Goal: Transaction & Acquisition: Download file/media

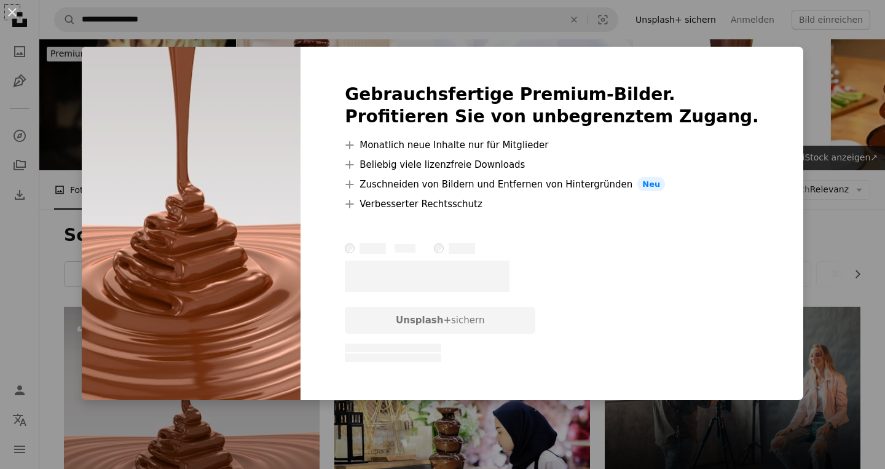
scroll to position [148, 0]
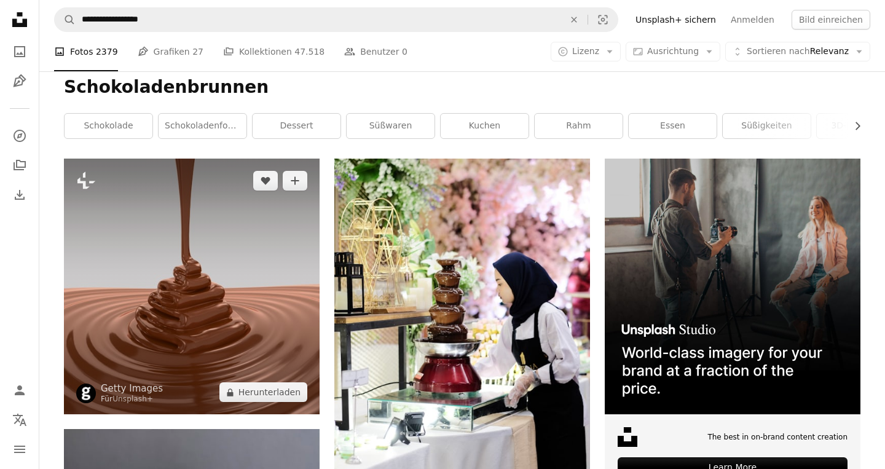
click at [259, 269] on img at bounding box center [192, 287] width 256 height 256
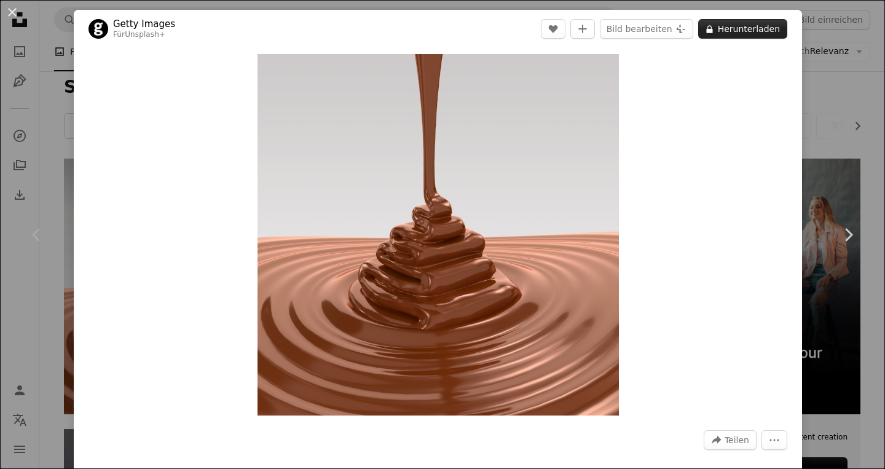
click at [750, 33] on button "A lock Herunterladen" at bounding box center [742, 29] width 89 height 20
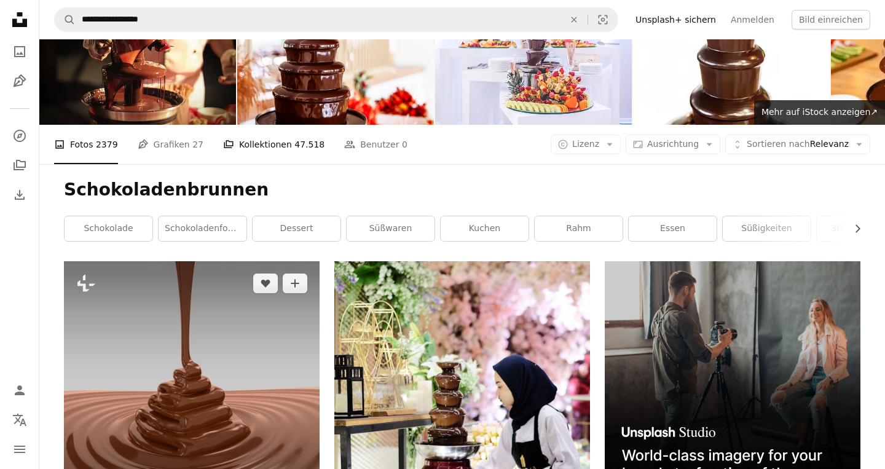
scroll to position [45, 0]
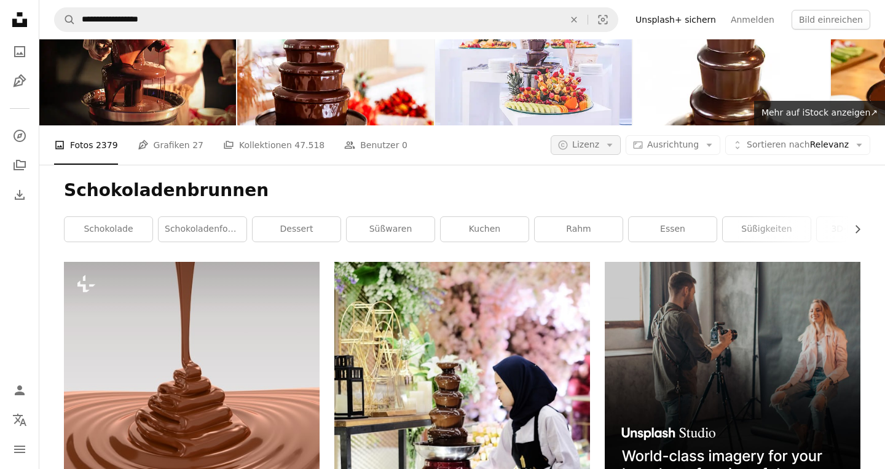
click at [591, 146] on span "Lizenz" at bounding box center [585, 145] width 27 height 10
click at [599, 242] on span "Kostenlos" at bounding box center [621, 243] width 75 height 12
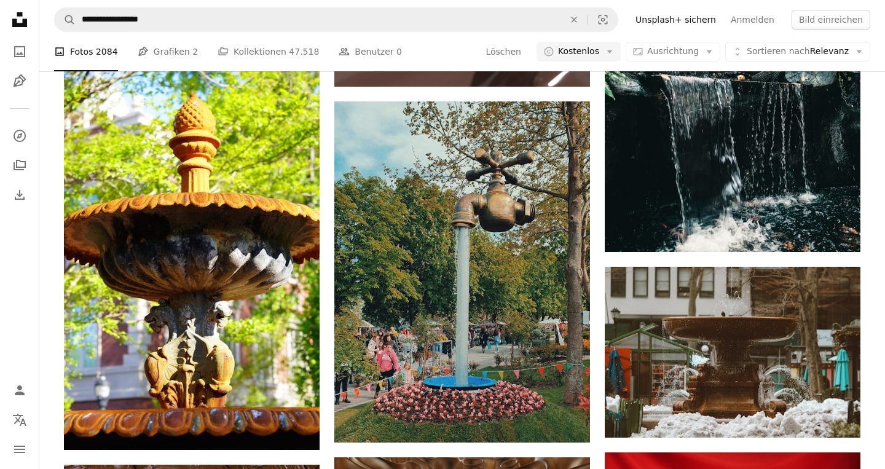
scroll to position [1374, 0]
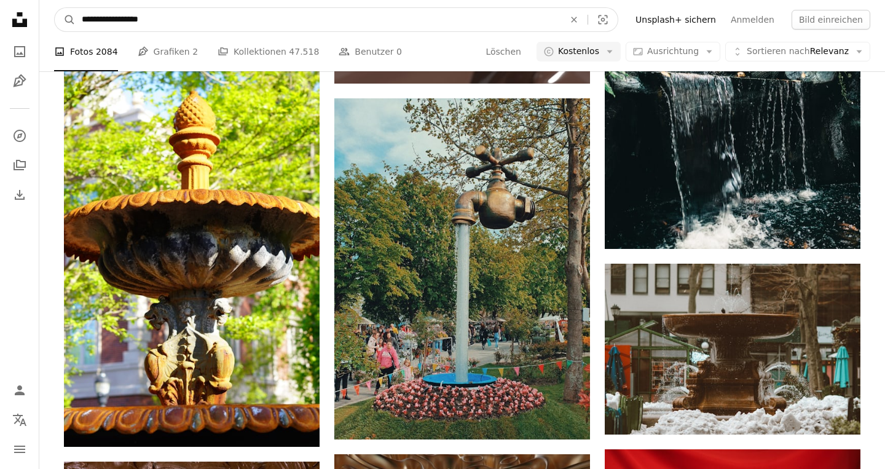
click at [128, 22] on input "**********" at bounding box center [318, 19] width 485 height 23
type input "*******"
click button "A magnifying glass" at bounding box center [65, 19] width 21 height 23
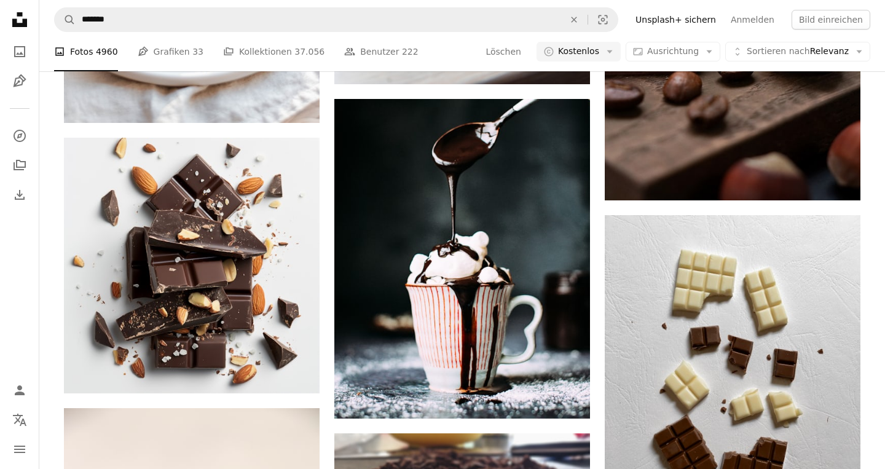
scroll to position [4097, 0]
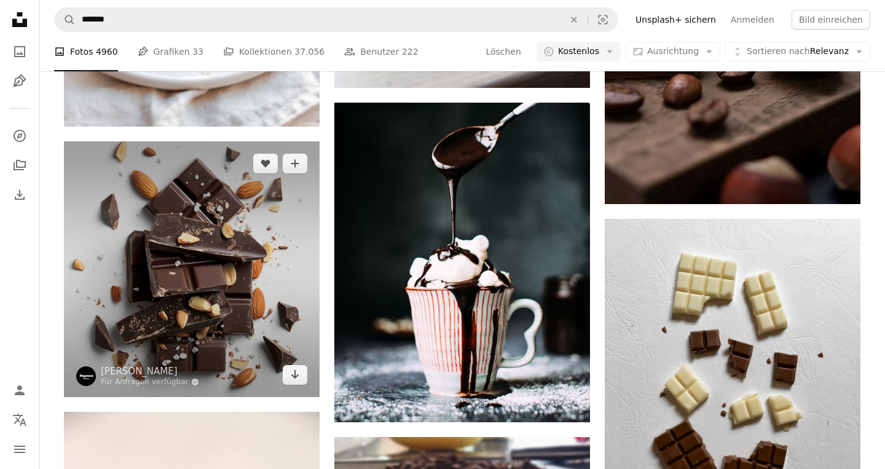
click at [201, 243] on img at bounding box center [192, 269] width 256 height 256
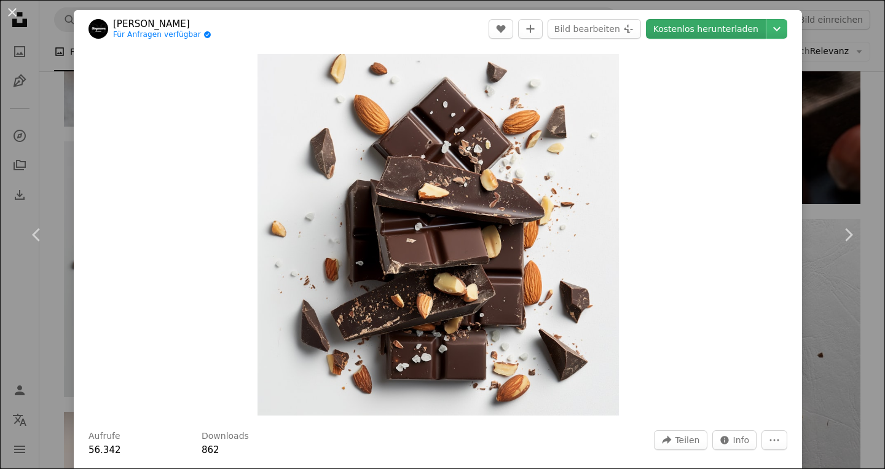
click at [741, 29] on link "Kostenlos herunterladen" at bounding box center [706, 29] width 120 height 20
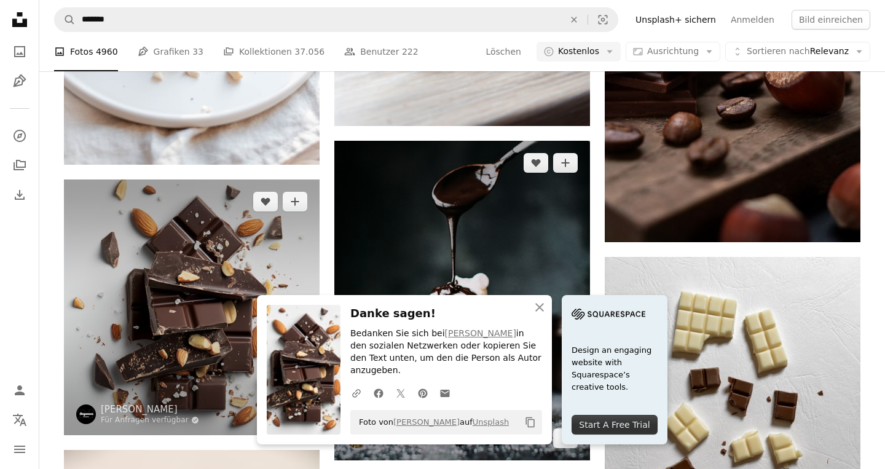
scroll to position [4061, 0]
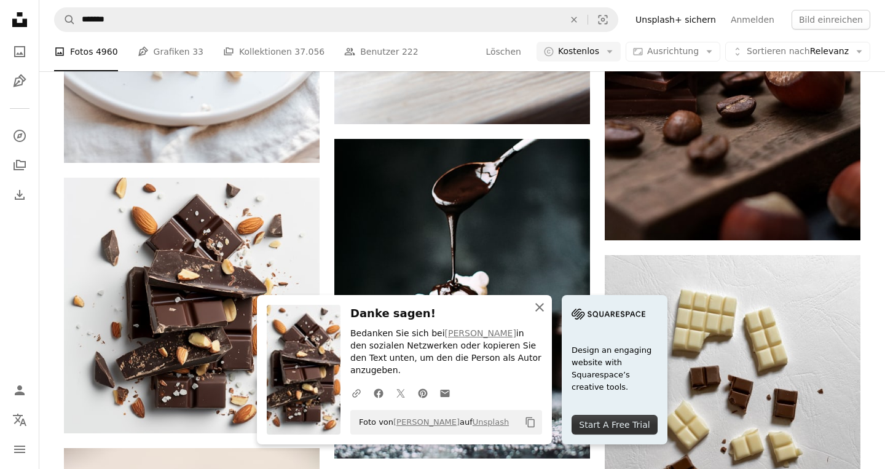
click at [540, 312] on icon "button" at bounding box center [539, 307] width 9 height 9
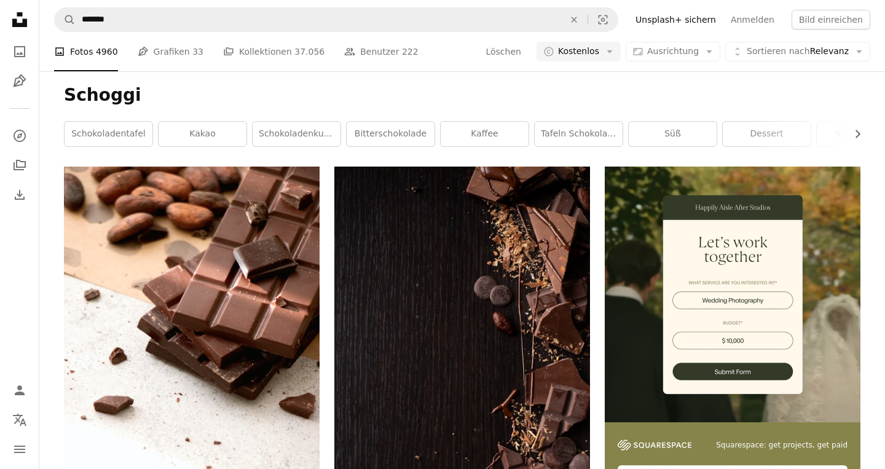
scroll to position [201, 0]
